Goal: Task Accomplishment & Management: Manage account settings

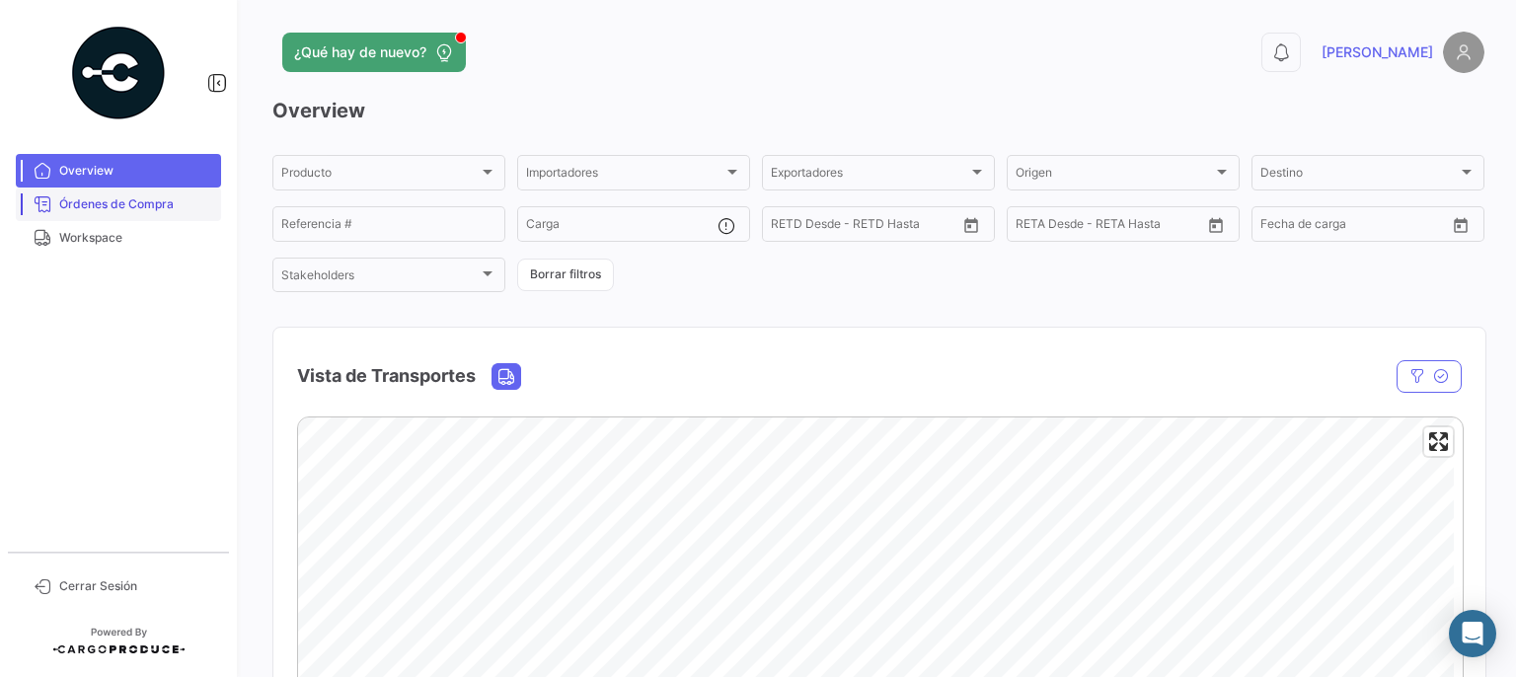
click at [114, 196] on span "Órdenes de Compra" at bounding box center [136, 204] width 154 height 18
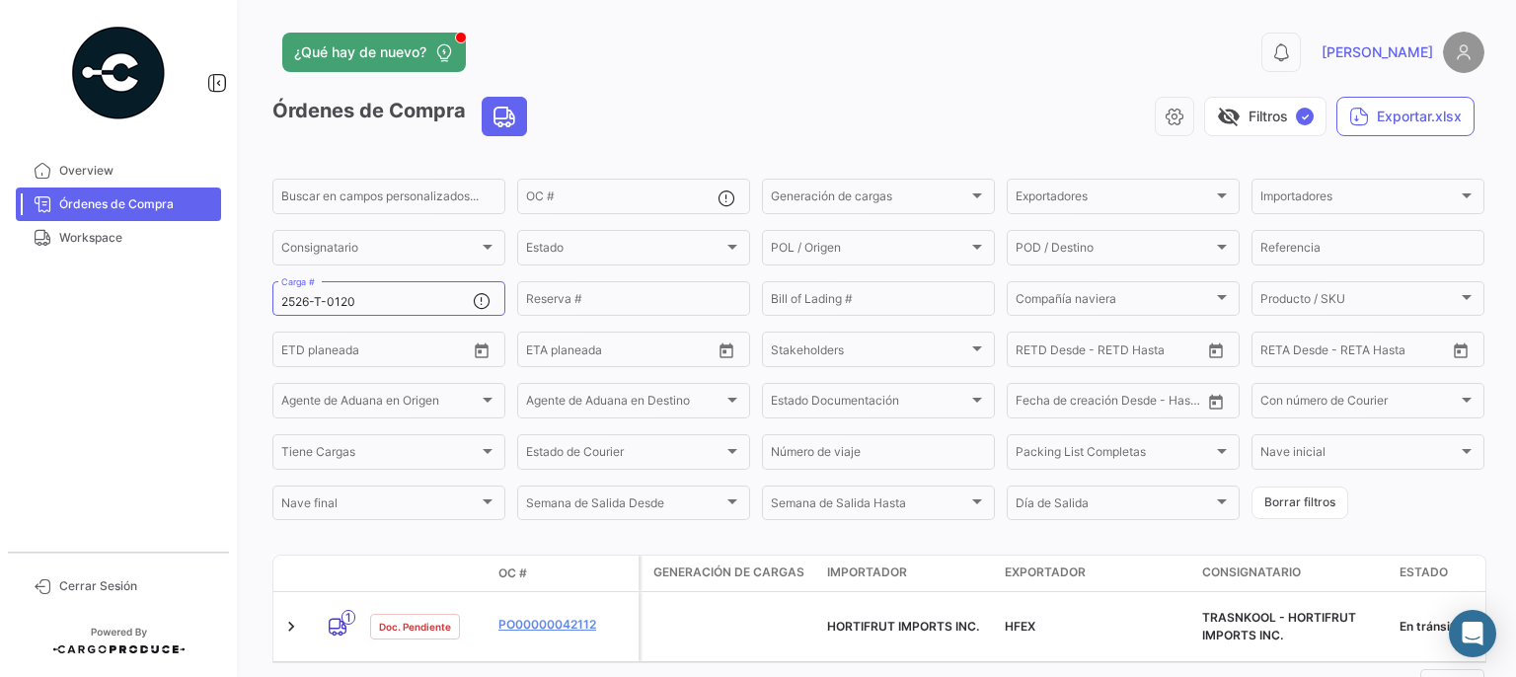
scroll to position [73, 0]
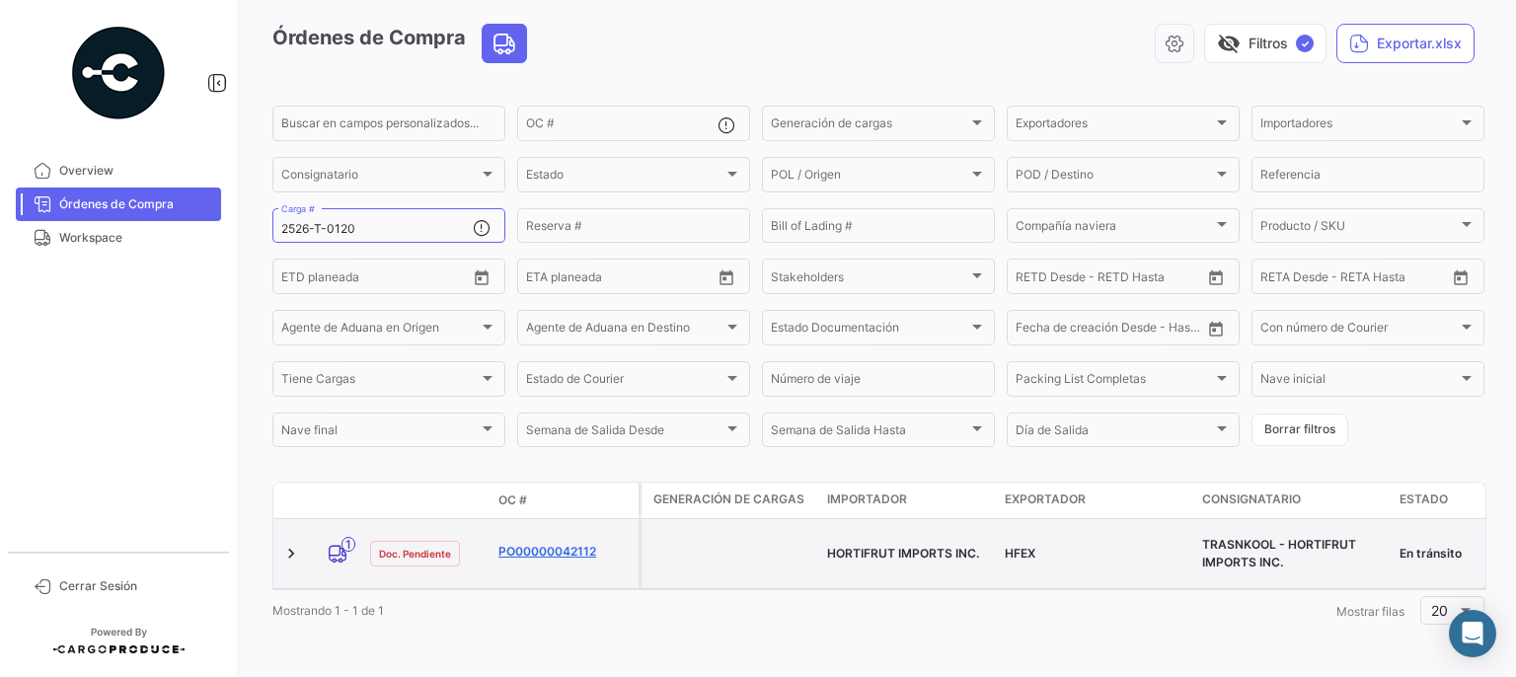
click at [555, 544] on link "PO00000042112" at bounding box center [564, 552] width 132 height 18
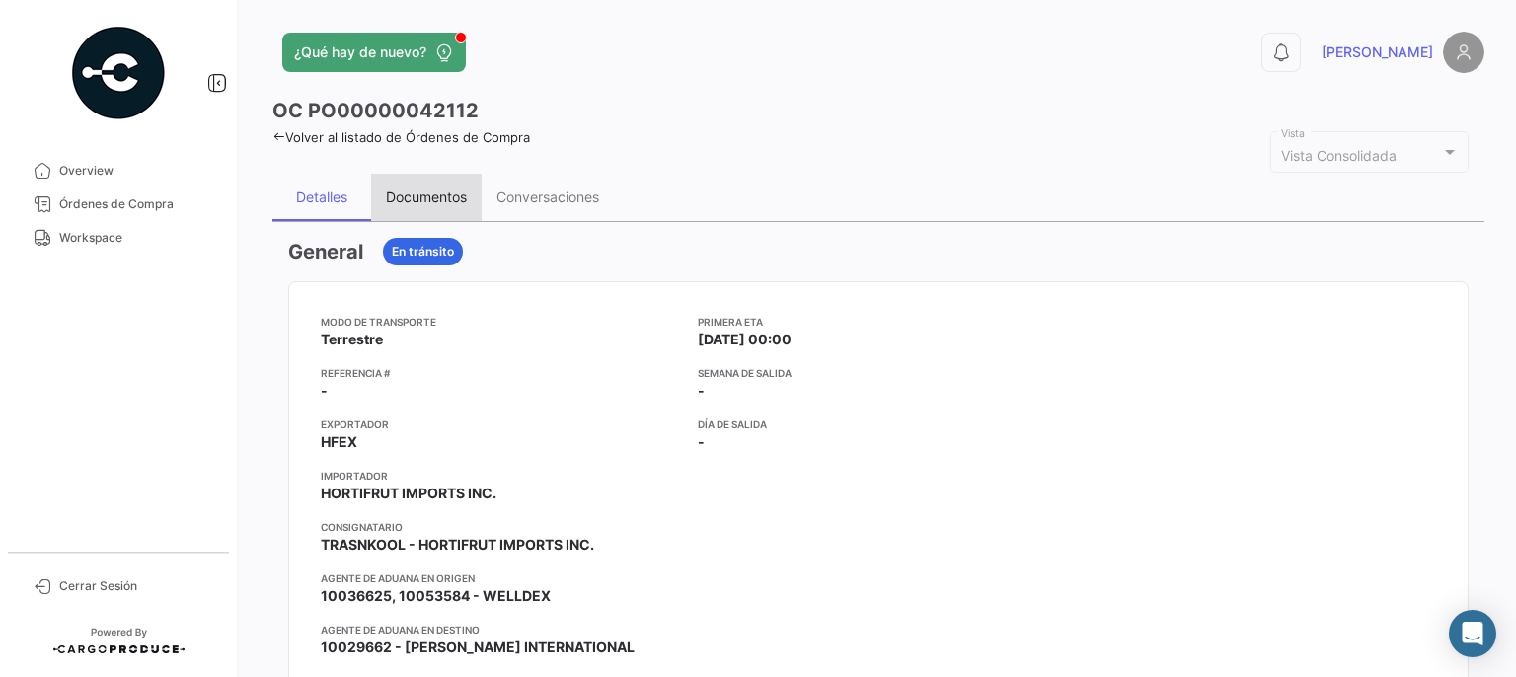
click at [450, 200] on div "Documentos" at bounding box center [426, 197] width 81 height 17
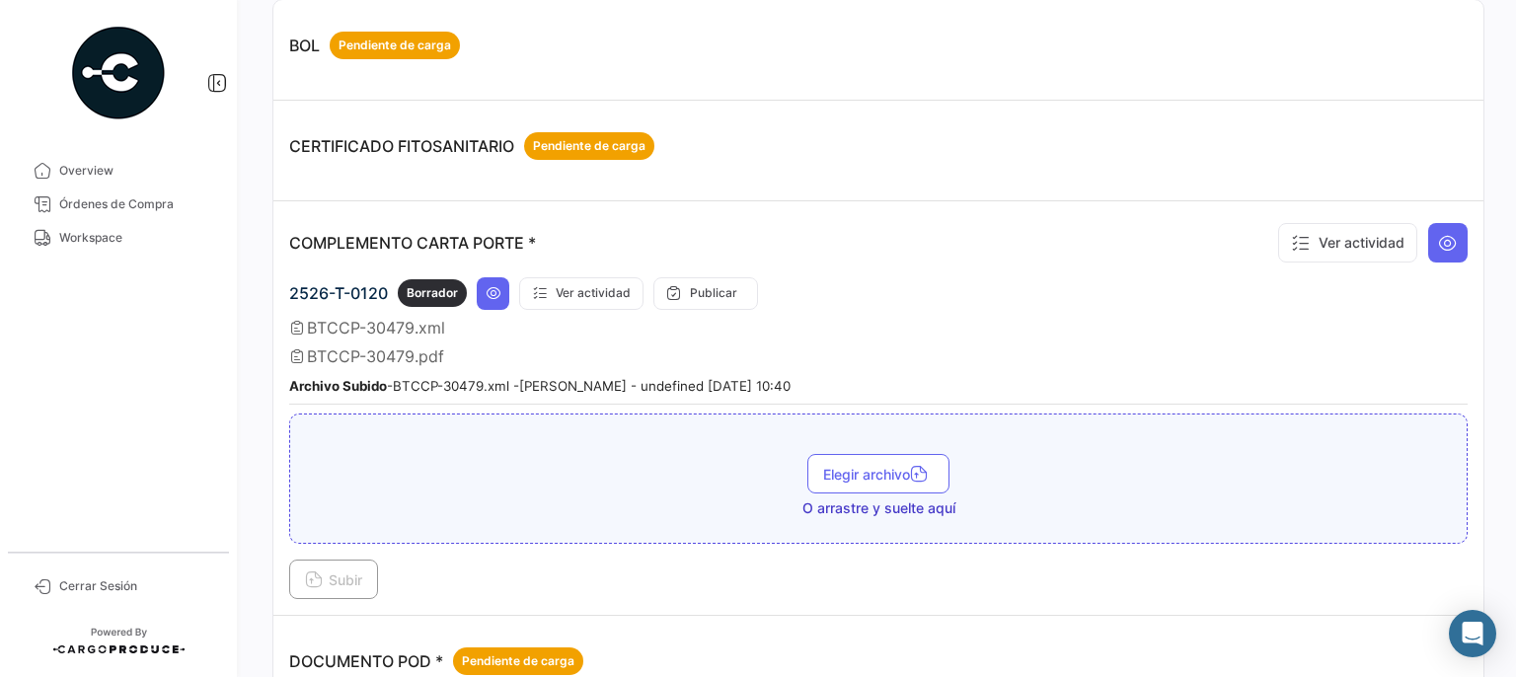
scroll to position [273, 0]
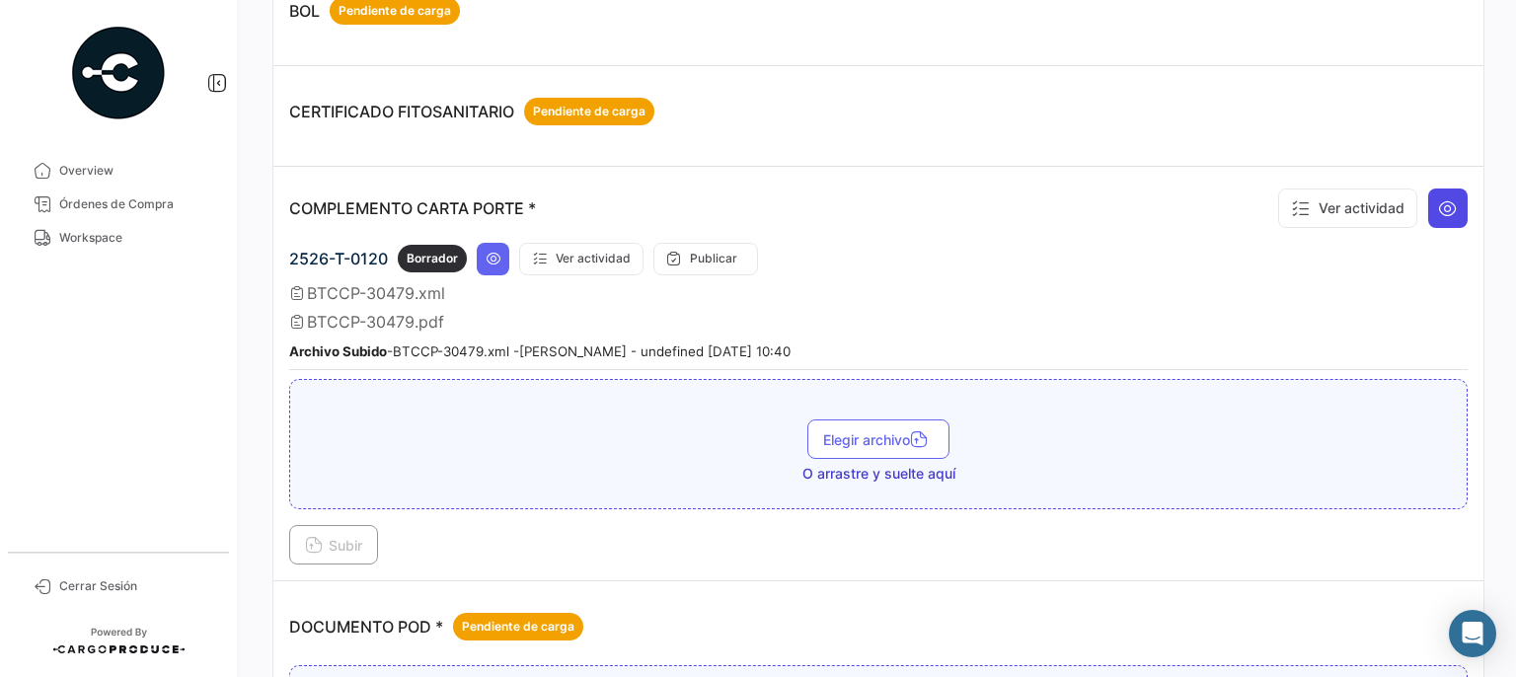
click at [1444, 205] on icon at bounding box center [1448, 208] width 20 height 20
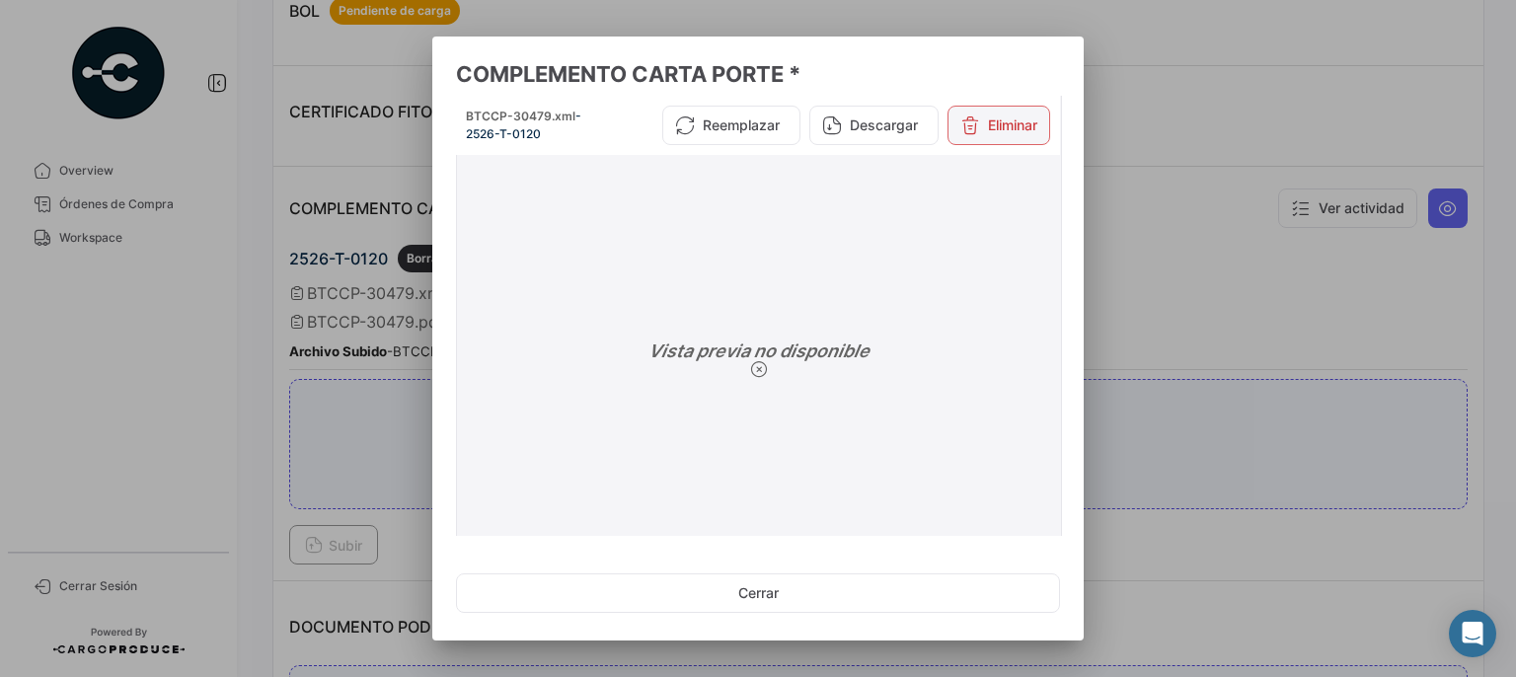
click at [1002, 124] on button "Eliminar" at bounding box center [998, 125] width 103 height 39
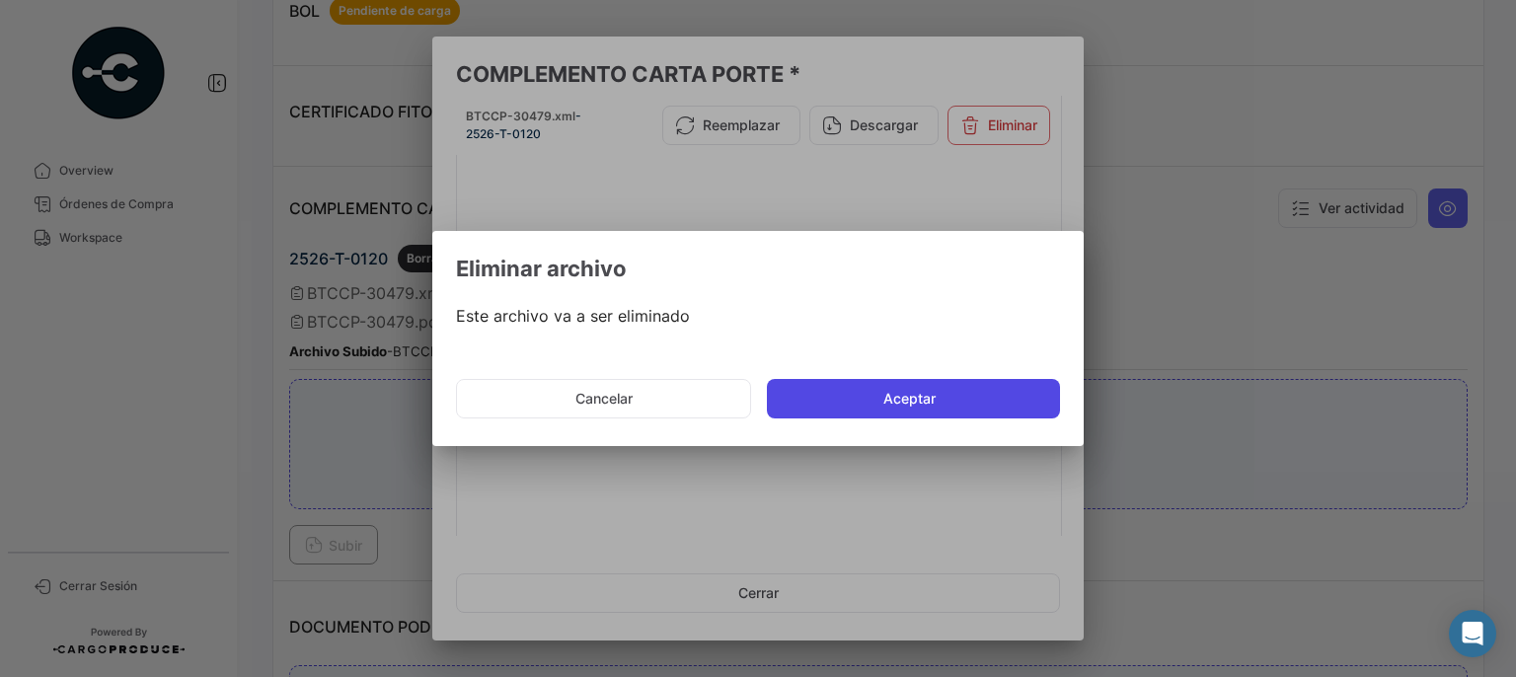
click at [959, 410] on button "Aceptar" at bounding box center [913, 398] width 293 height 39
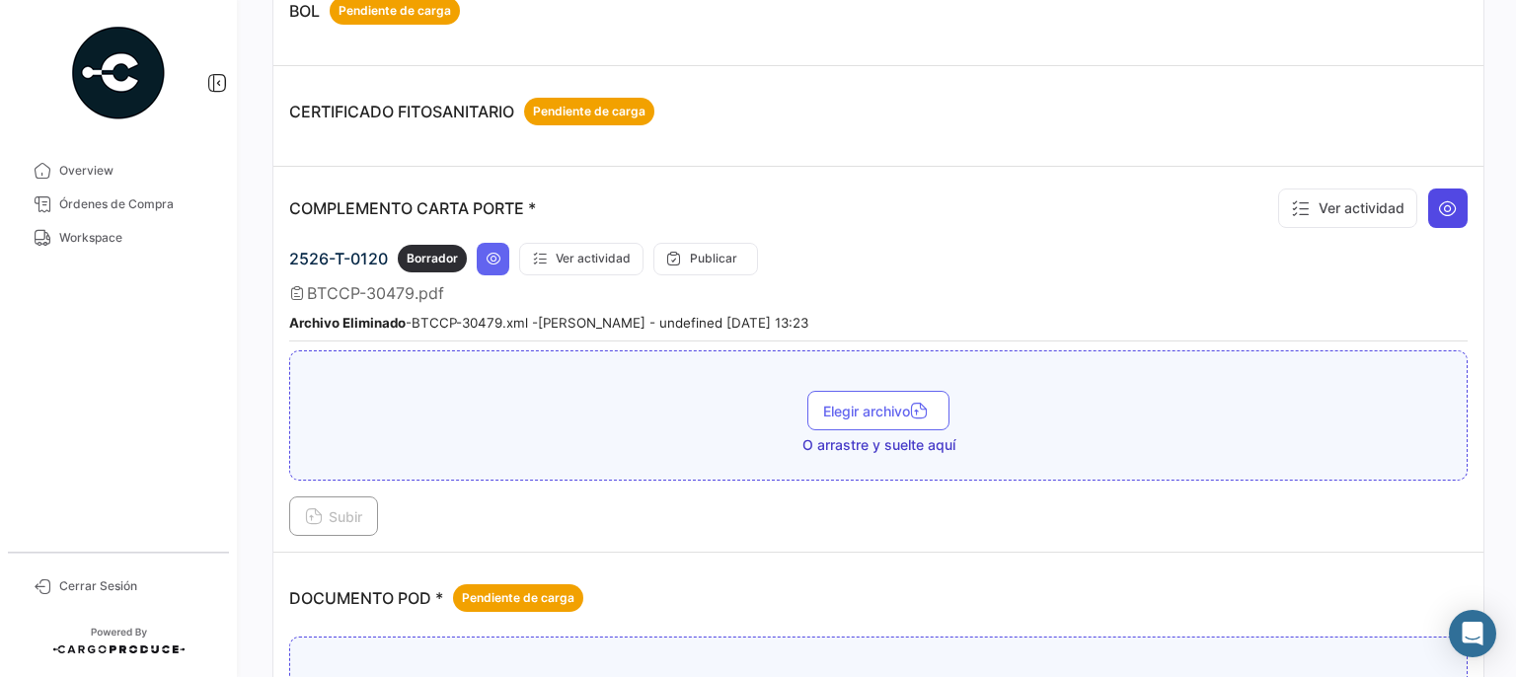
click at [1440, 200] on icon at bounding box center [1448, 208] width 20 height 20
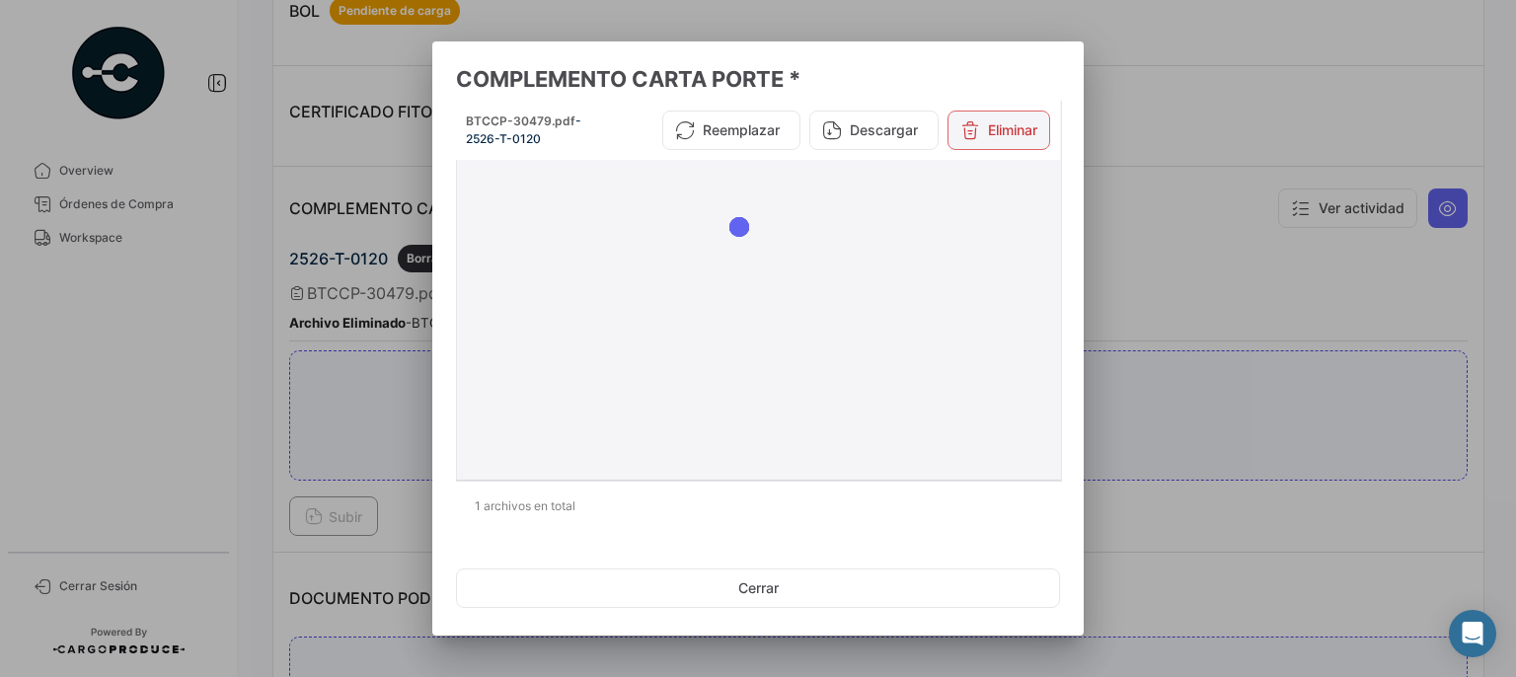
click at [994, 131] on button "Eliminar" at bounding box center [998, 130] width 103 height 39
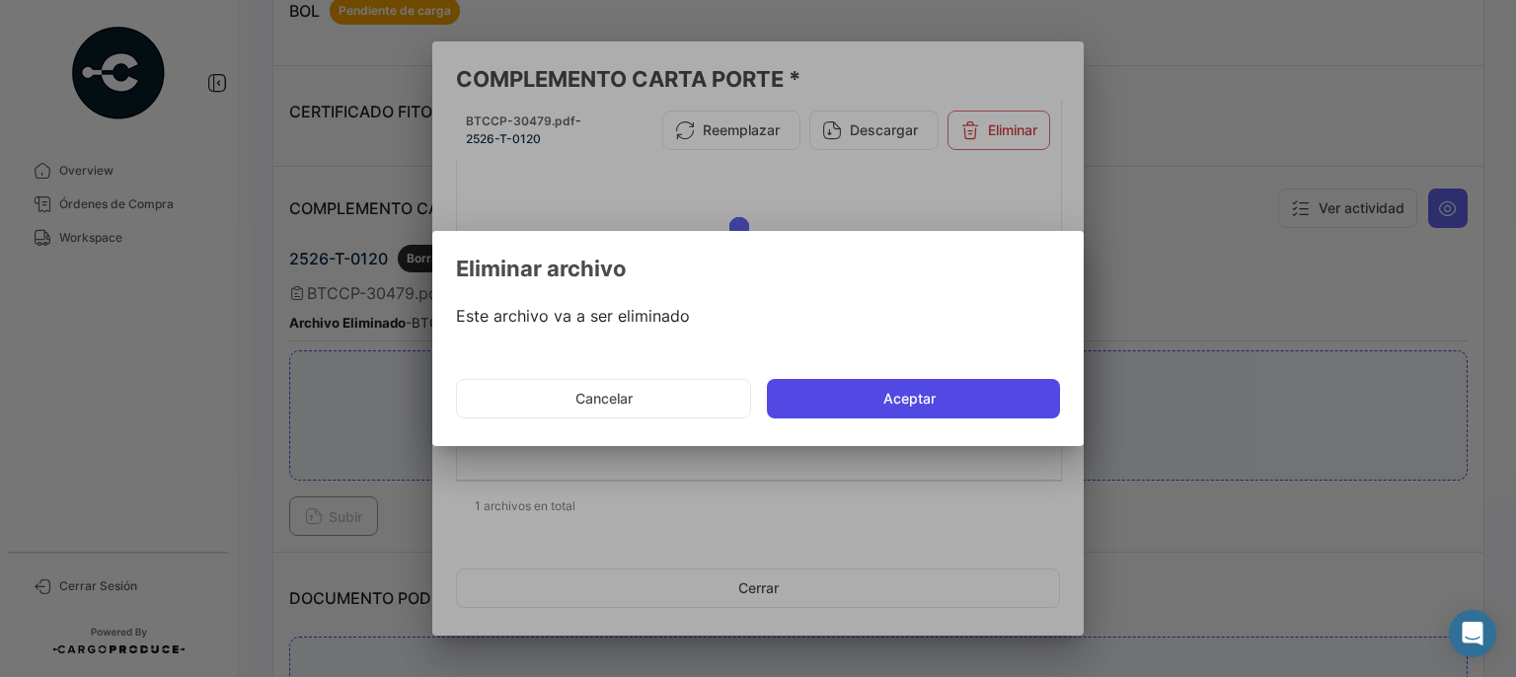
click at [916, 398] on button "Aceptar" at bounding box center [913, 398] width 293 height 39
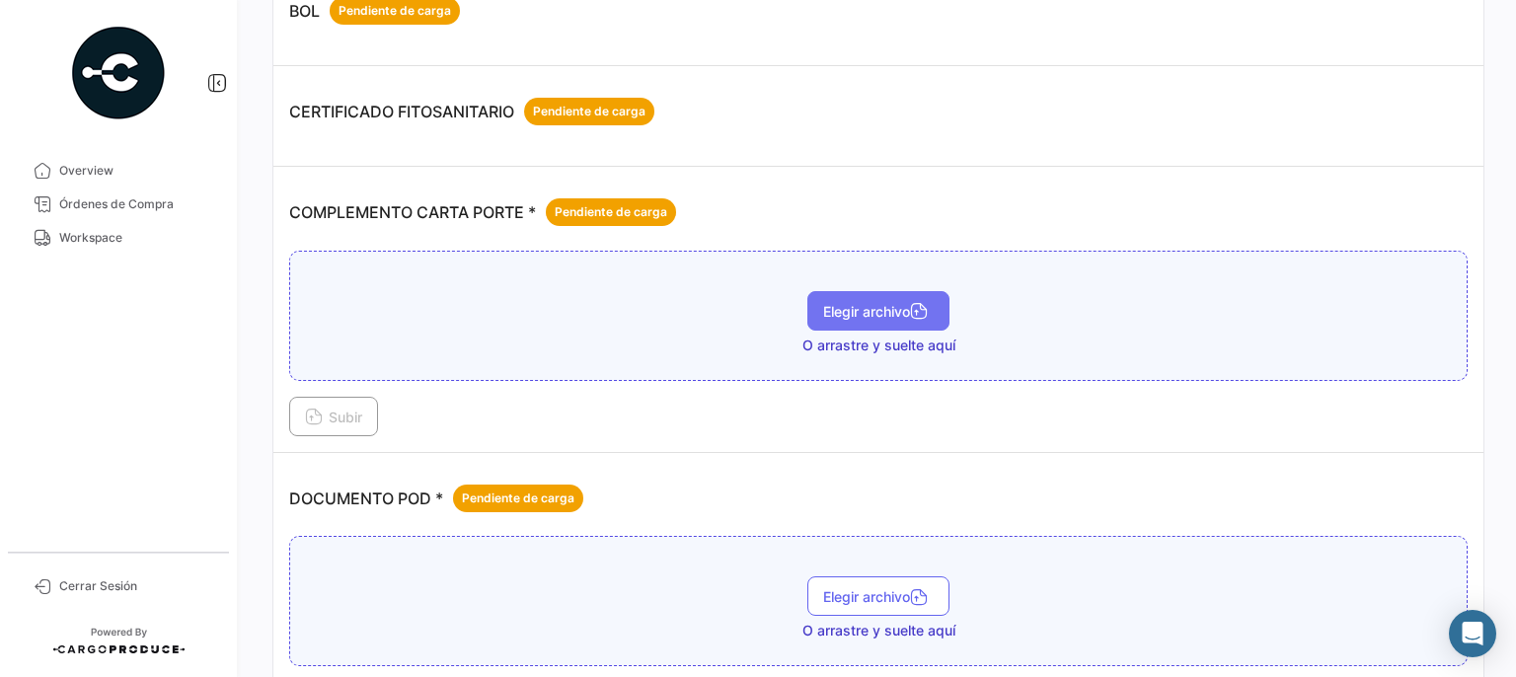
click at [843, 303] on span "Elegir archivo" at bounding box center [878, 311] width 111 height 17
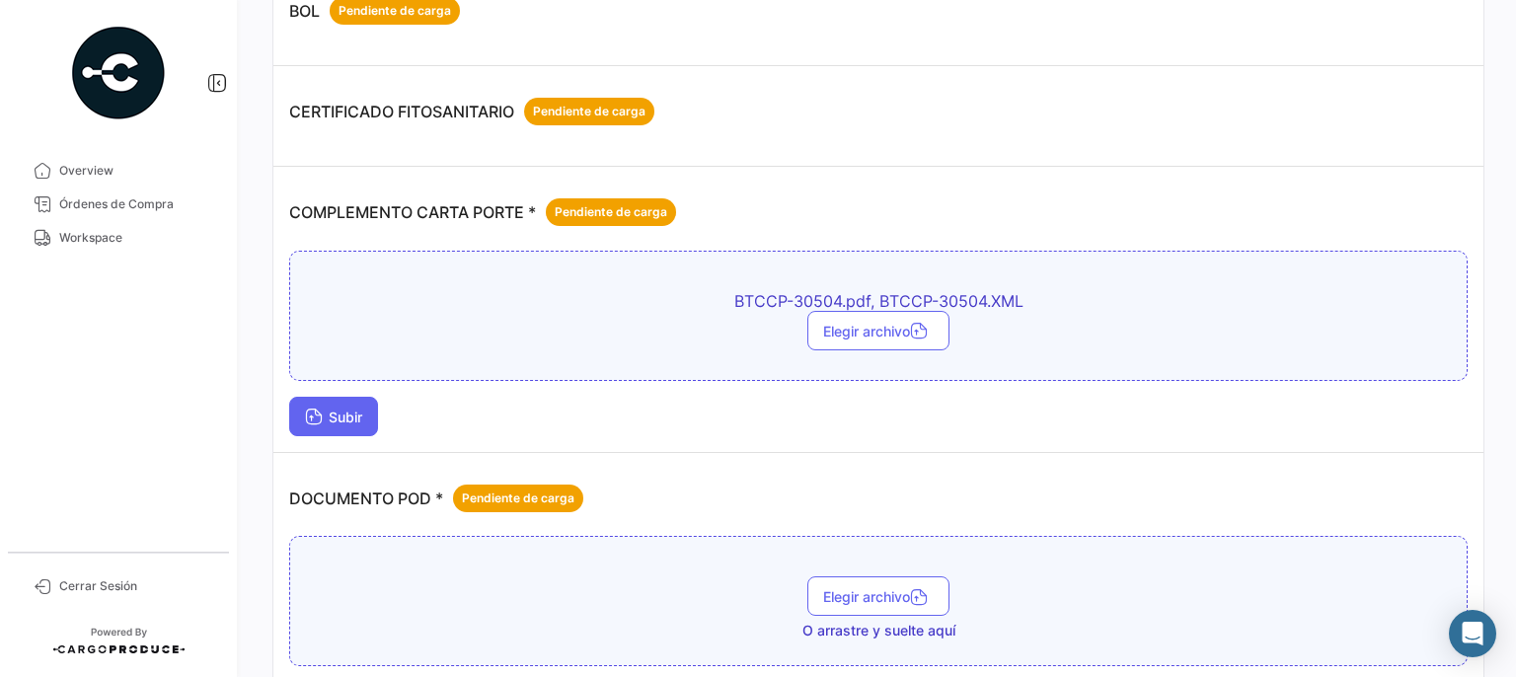
click at [362, 412] on span "Subir" at bounding box center [333, 417] width 57 height 17
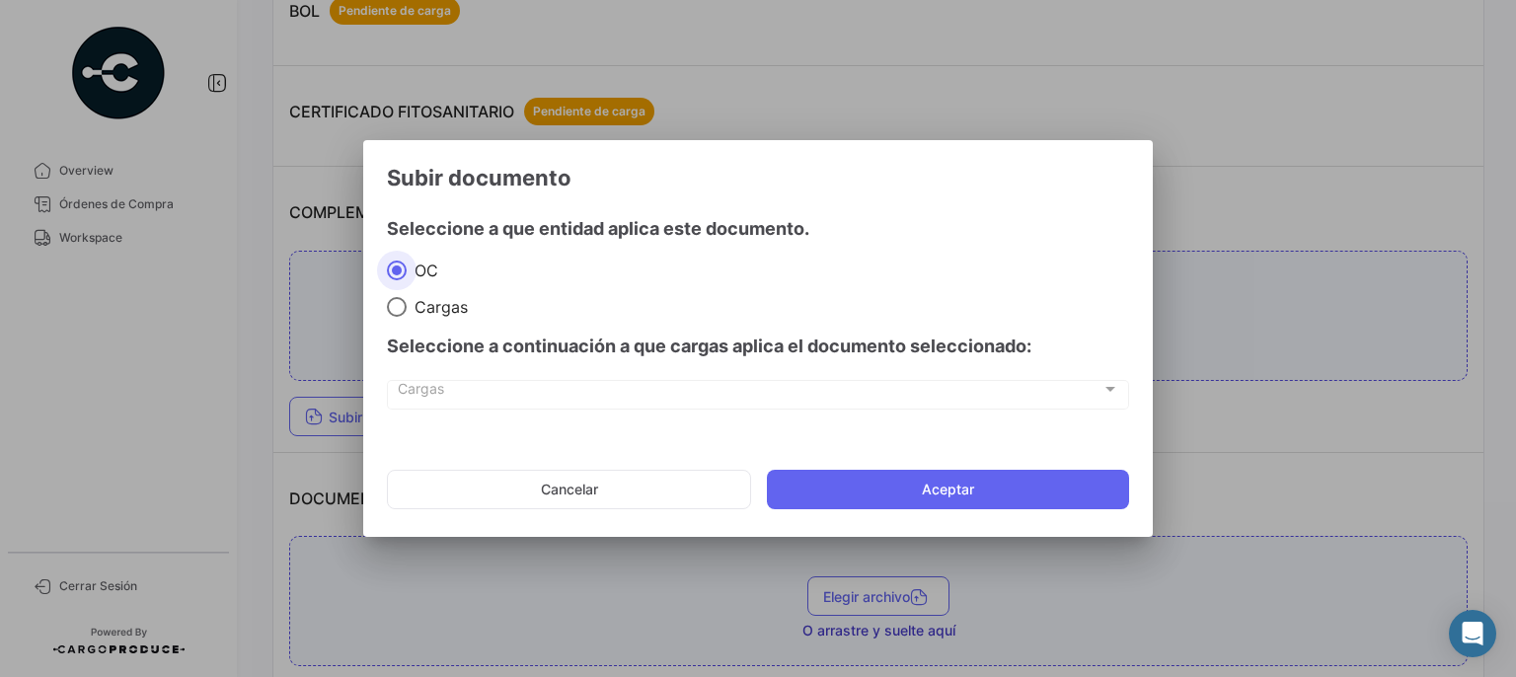
click at [440, 305] on span "Cargas" at bounding box center [437, 307] width 61 height 20
click at [407, 305] on input "Cargas" at bounding box center [397, 307] width 20 height 20
radio input "true"
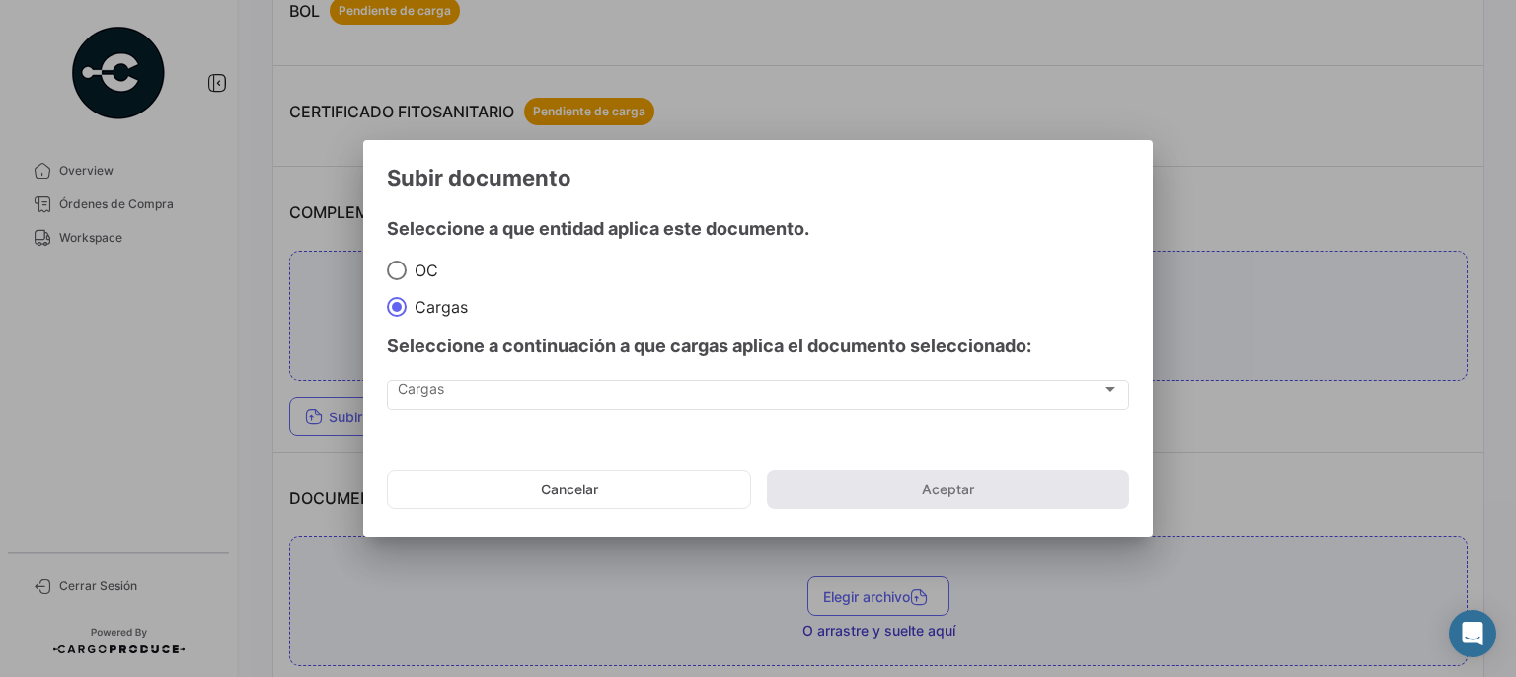
click at [486, 409] on div "Cargas Cargas" at bounding box center [758, 404] width 742 height 49
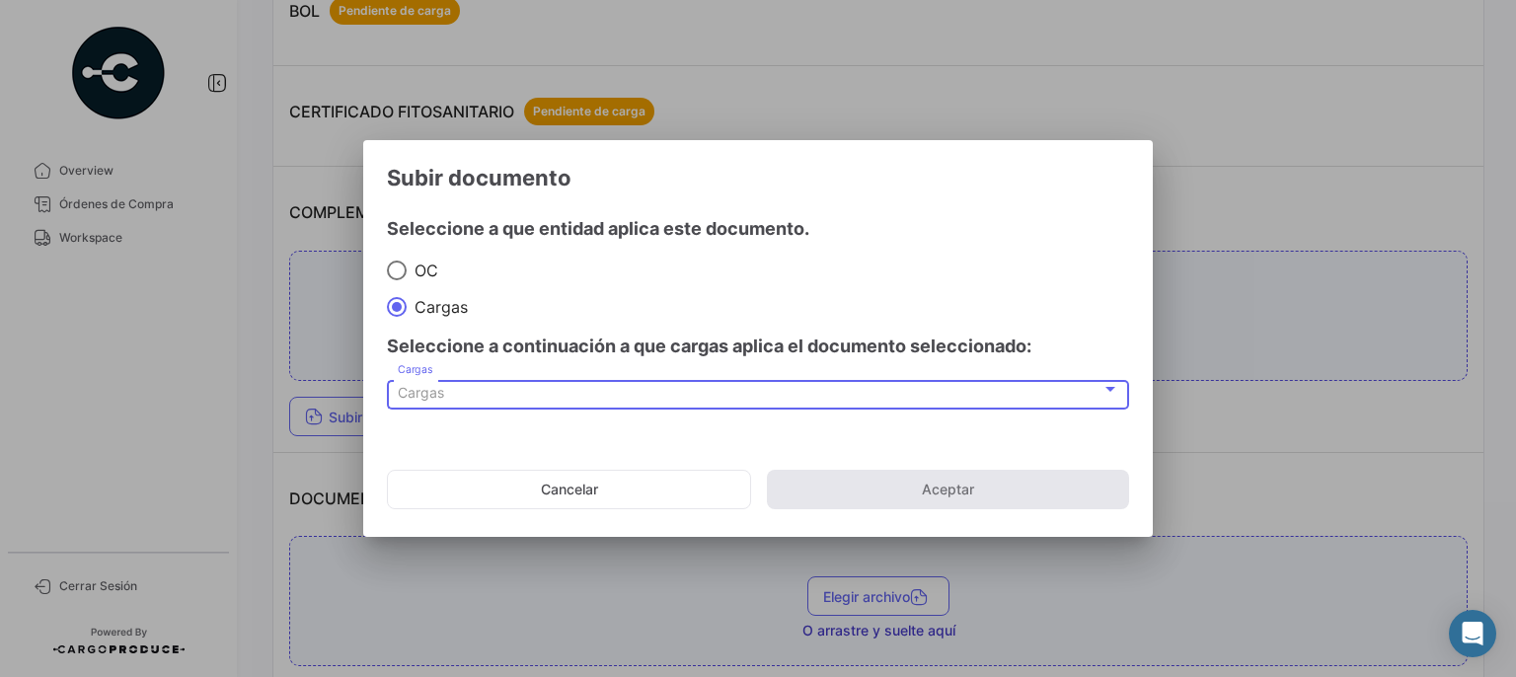
click at [477, 389] on div "Cargas" at bounding box center [750, 393] width 704 height 17
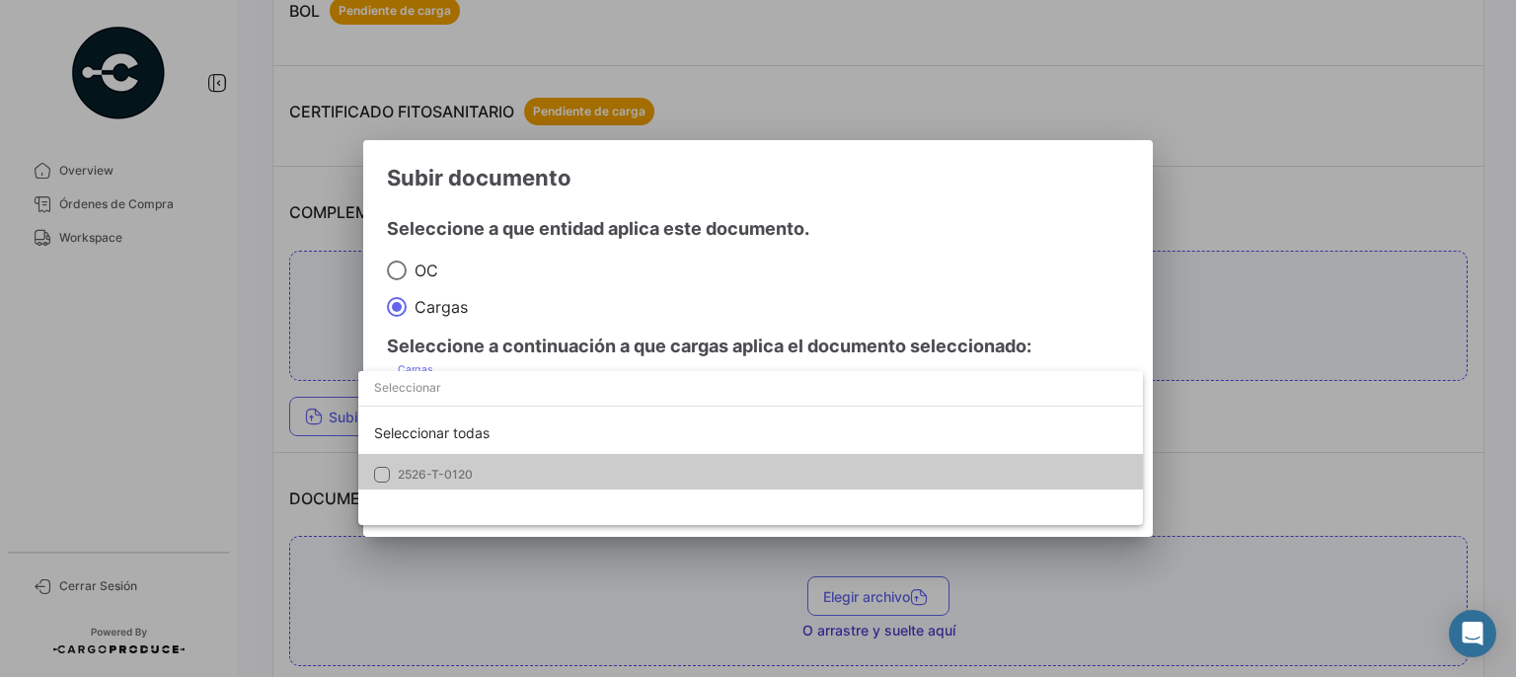
click at [382, 476] on mat-pseudo-checkbox at bounding box center [382, 475] width 16 height 16
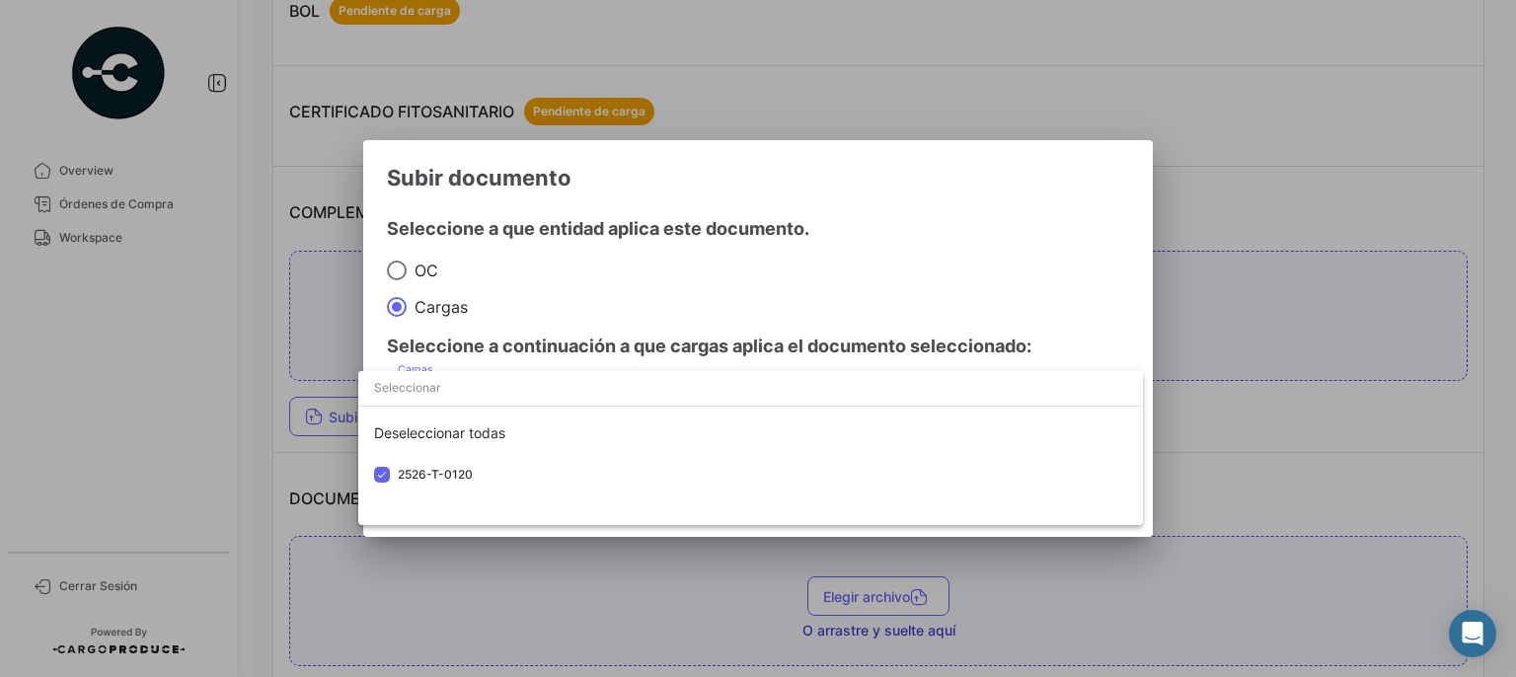
click at [985, 171] on div at bounding box center [758, 338] width 1516 height 677
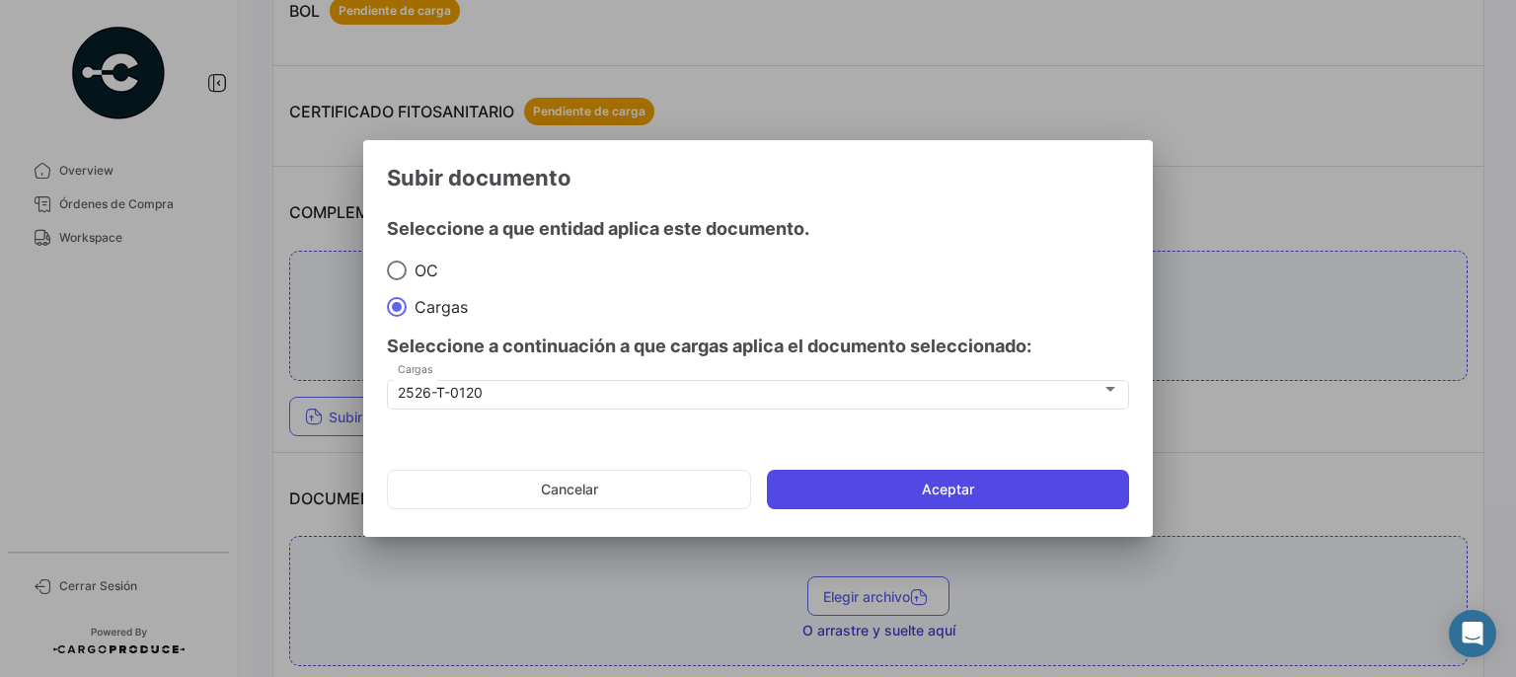
click at [994, 495] on button "Aceptar" at bounding box center [948, 489] width 362 height 39
